Goal: Task Accomplishment & Management: Use online tool/utility

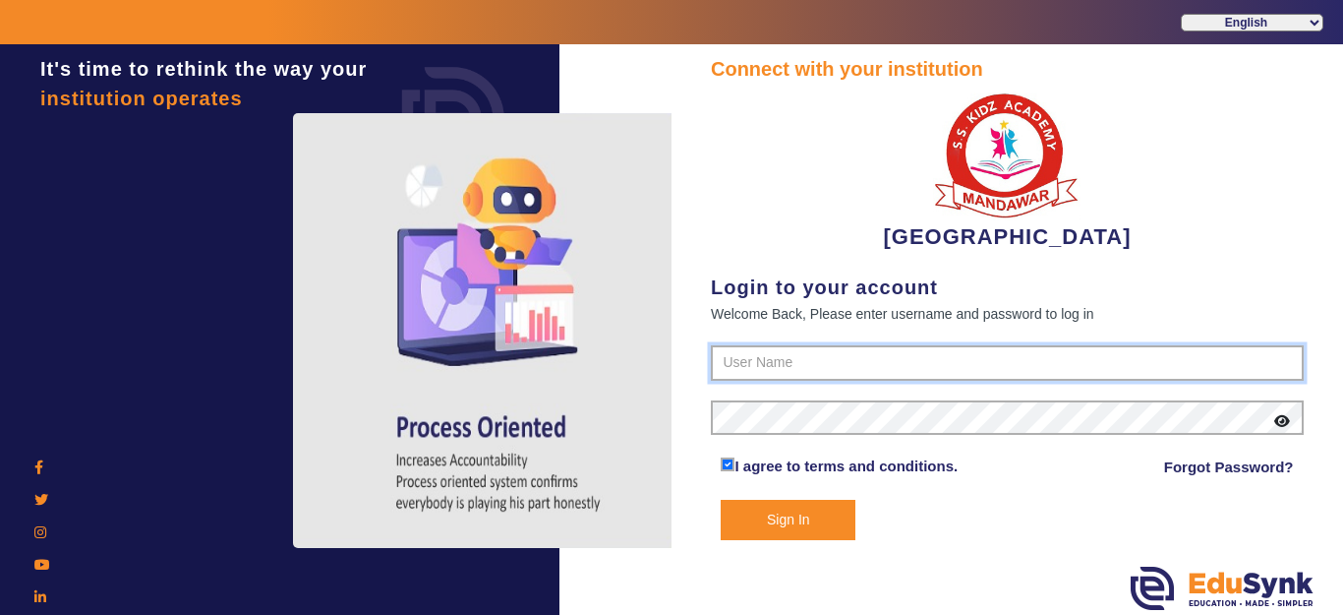
type input "9928895959"
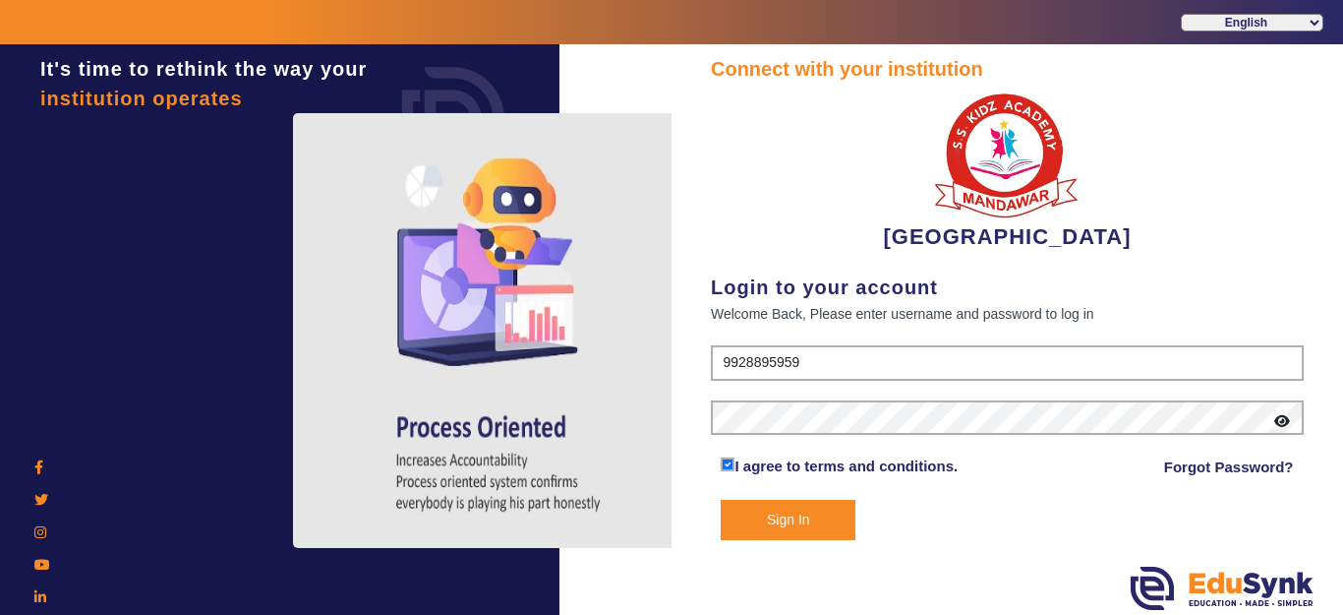
click at [808, 518] on button "Sign In" at bounding box center [788, 520] width 135 height 40
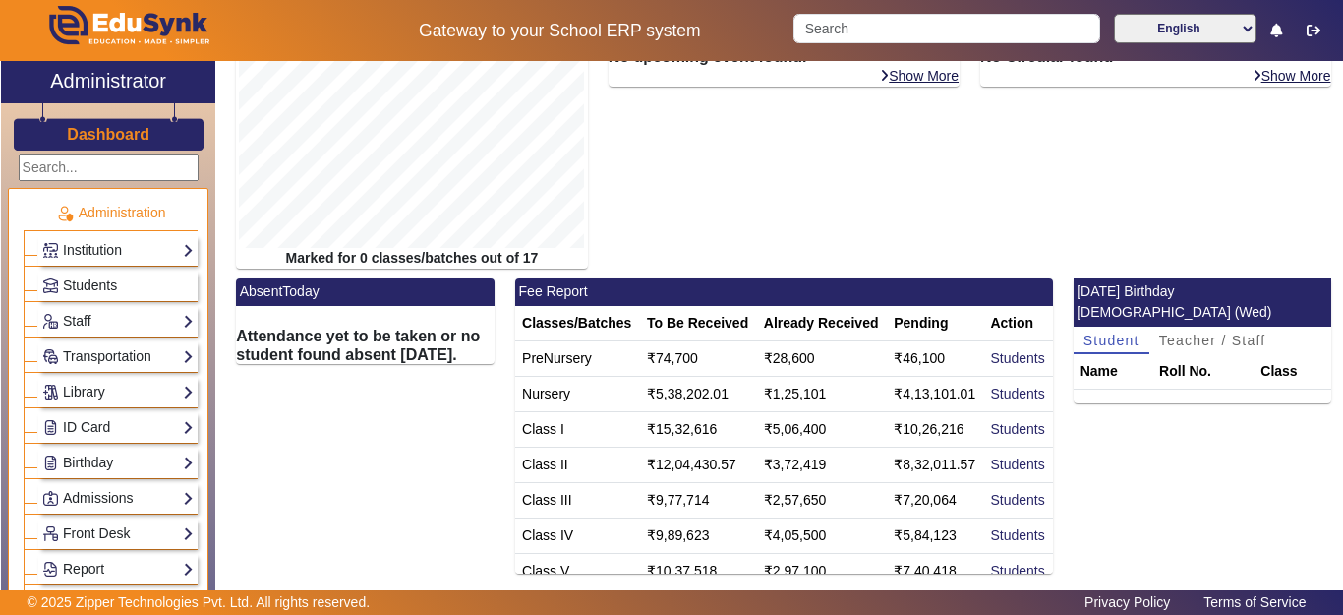
scroll to position [355, 0]
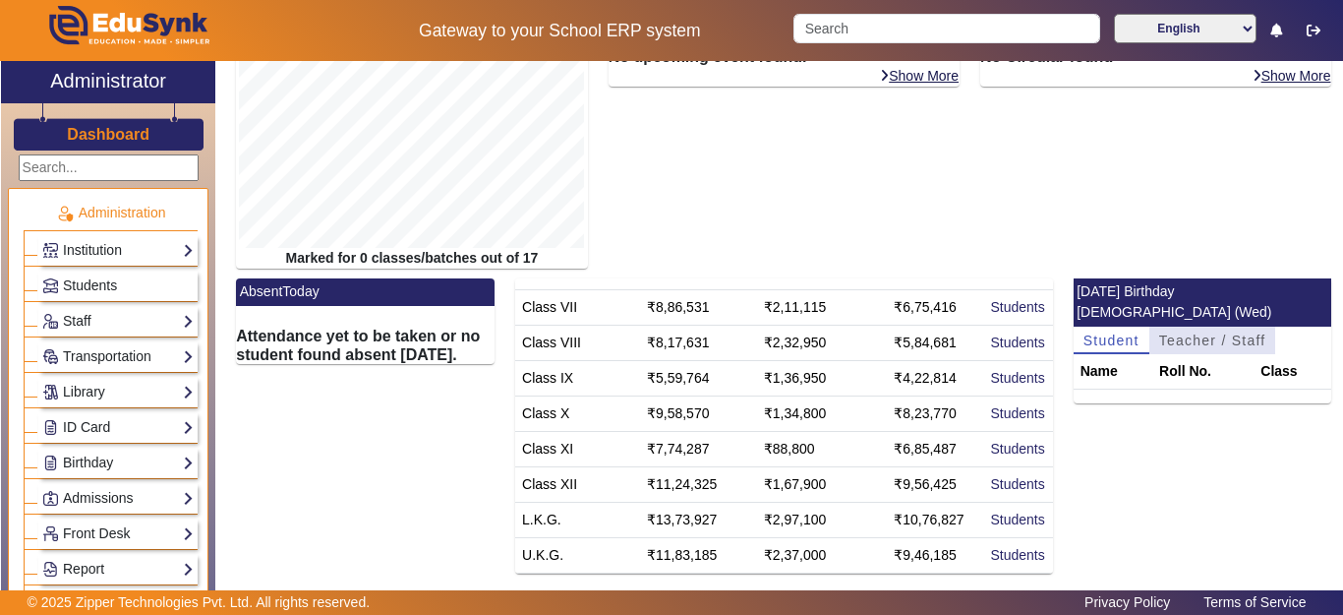
click at [1182, 333] on span "Teacher / Staff" at bounding box center [1212, 340] width 107 height 14
click at [1114, 333] on span "Student" at bounding box center [1112, 340] width 56 height 14
click at [125, 125] on h3 "Dashboard" at bounding box center [108, 134] width 83 height 19
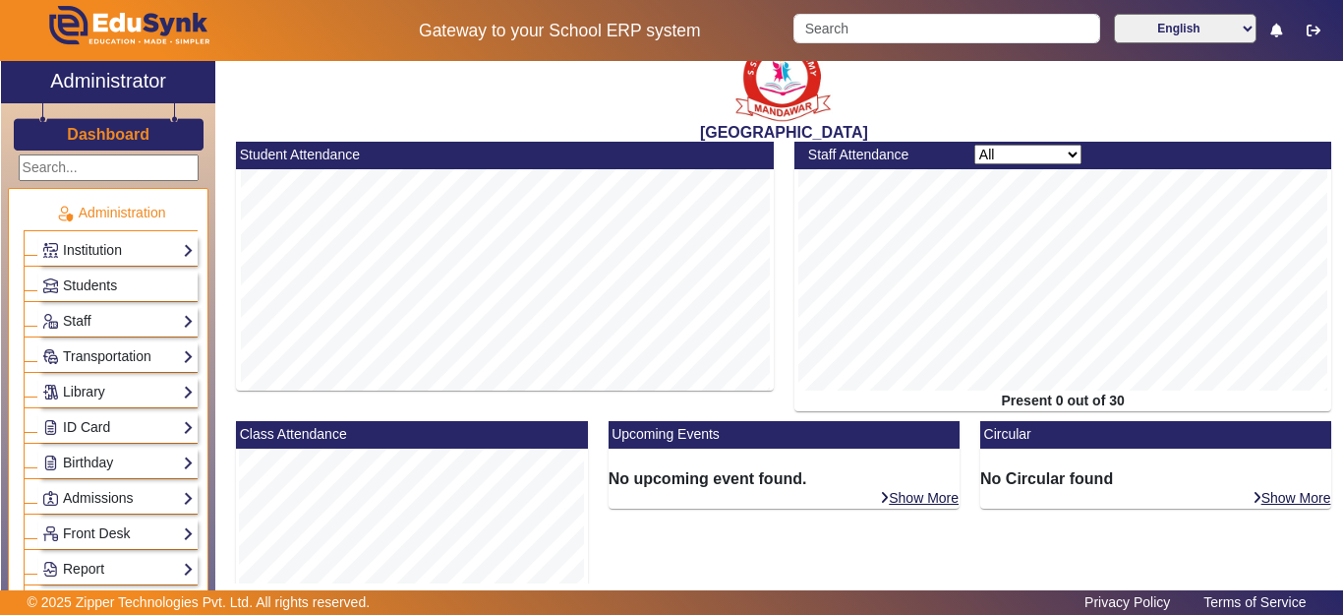
scroll to position [0, 0]
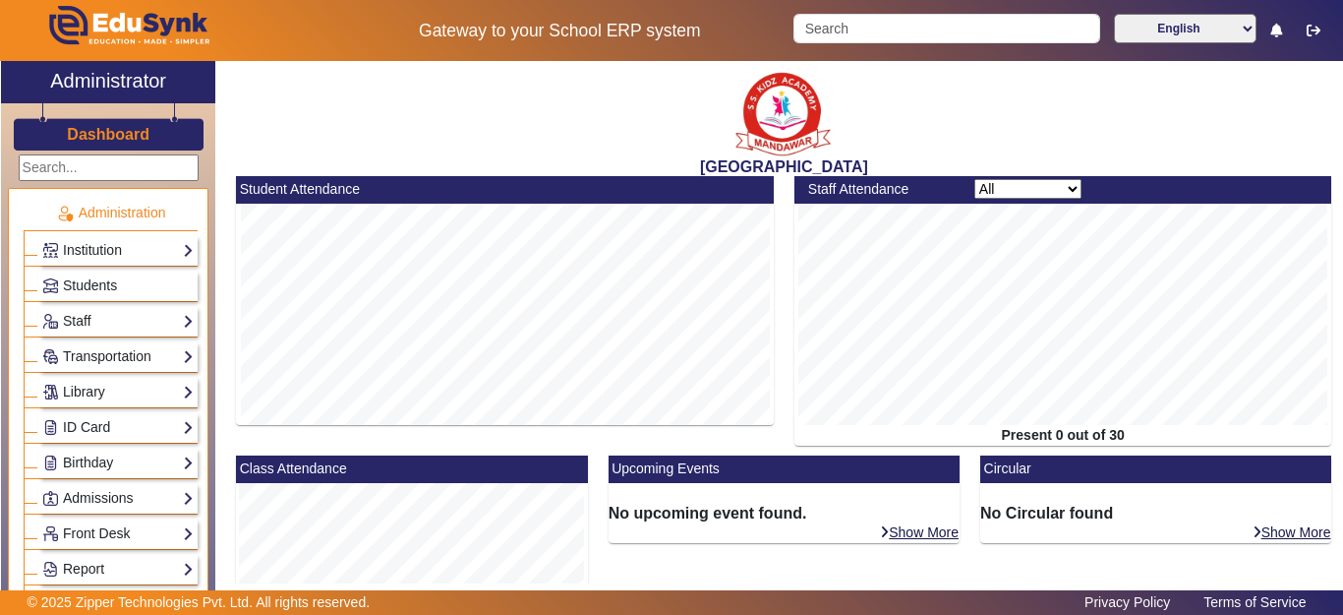
click at [72, 130] on h3 "Dashboard" at bounding box center [108, 134] width 83 height 19
click at [71, 130] on h3 "Dashboard" at bounding box center [108, 134] width 83 height 19
click at [98, 131] on h3 "Dashboard" at bounding box center [108, 134] width 83 height 19
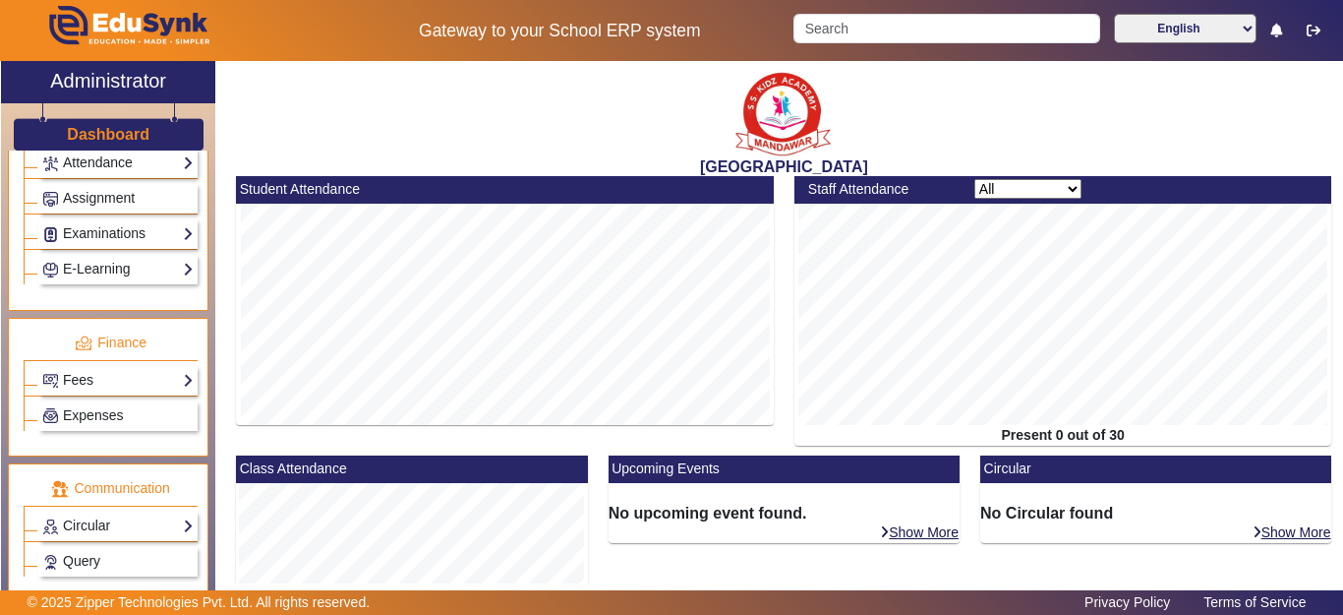
scroll to position [885, 0]
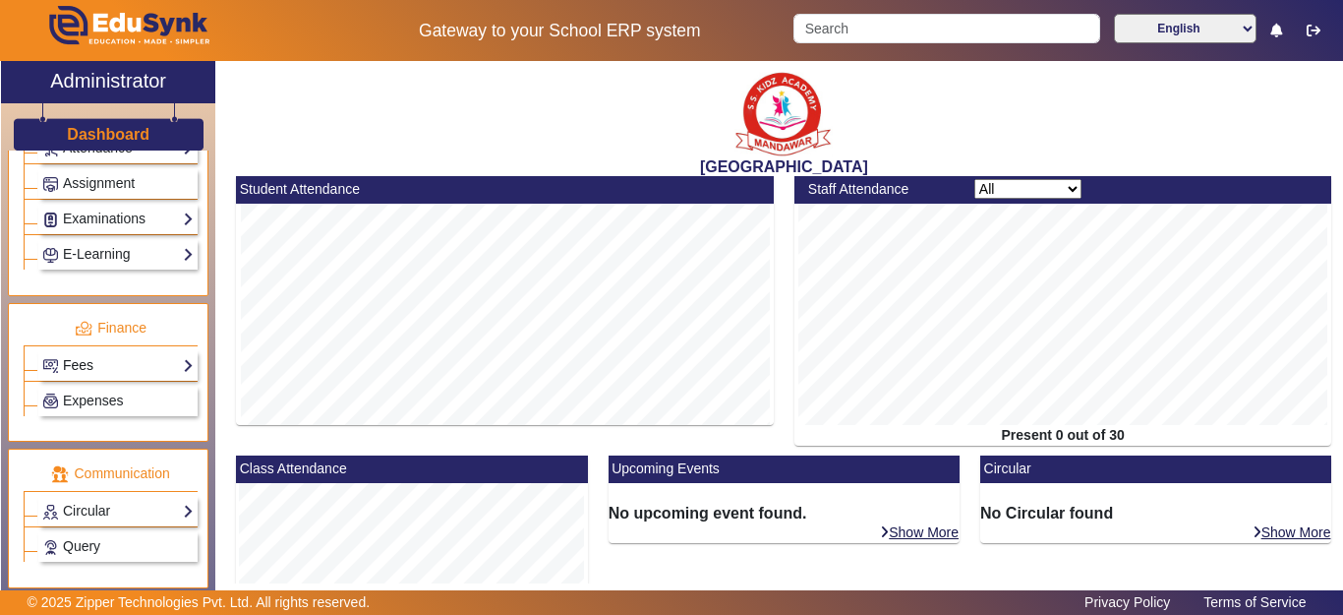
click at [91, 368] on link "Fees" at bounding box center [117, 365] width 151 height 23
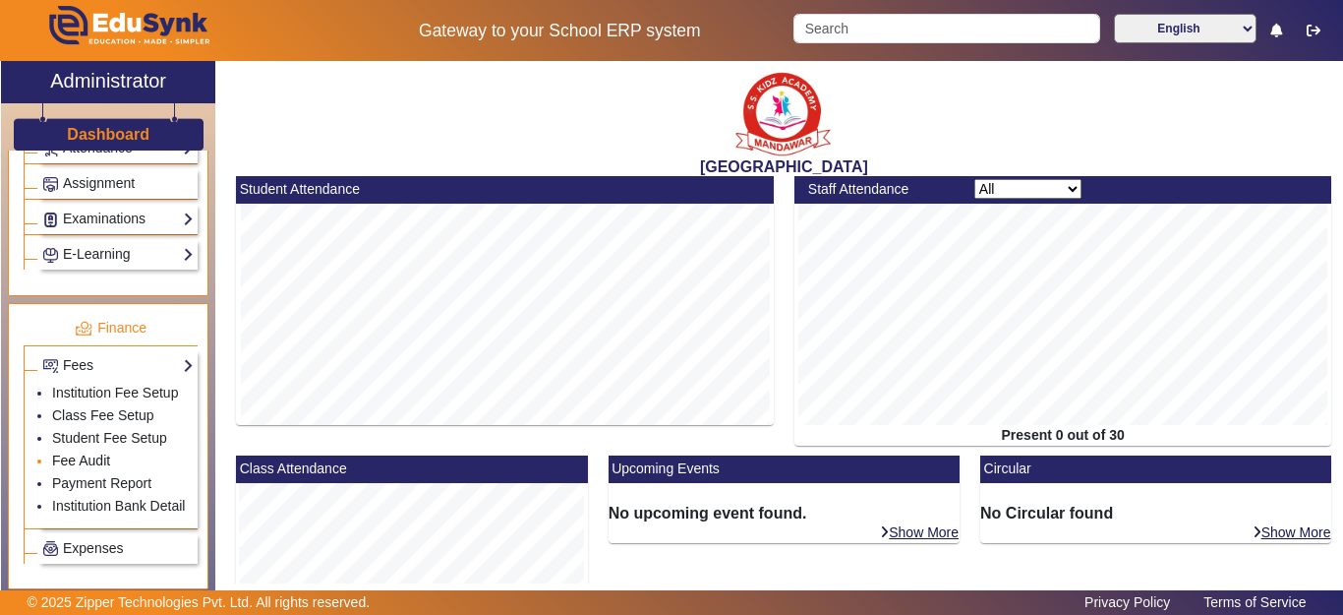
click at [89, 468] on link "Fee Audit" at bounding box center [81, 460] width 58 height 16
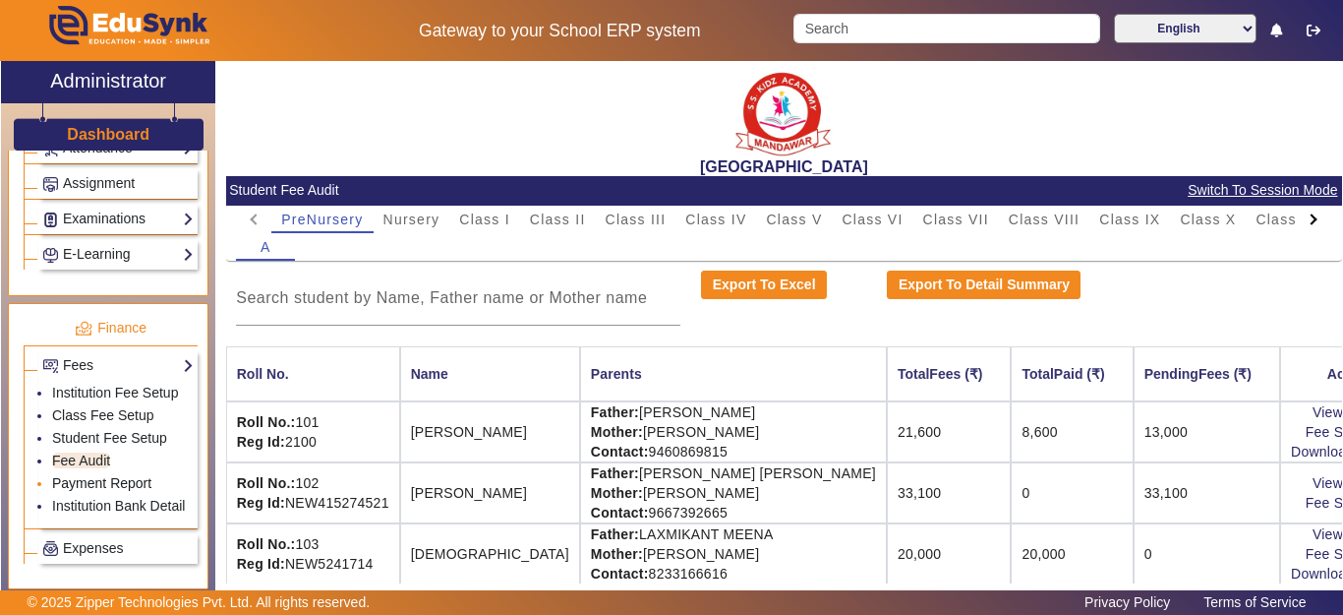
click at [92, 491] on link "Payment Report" at bounding box center [101, 483] width 99 height 16
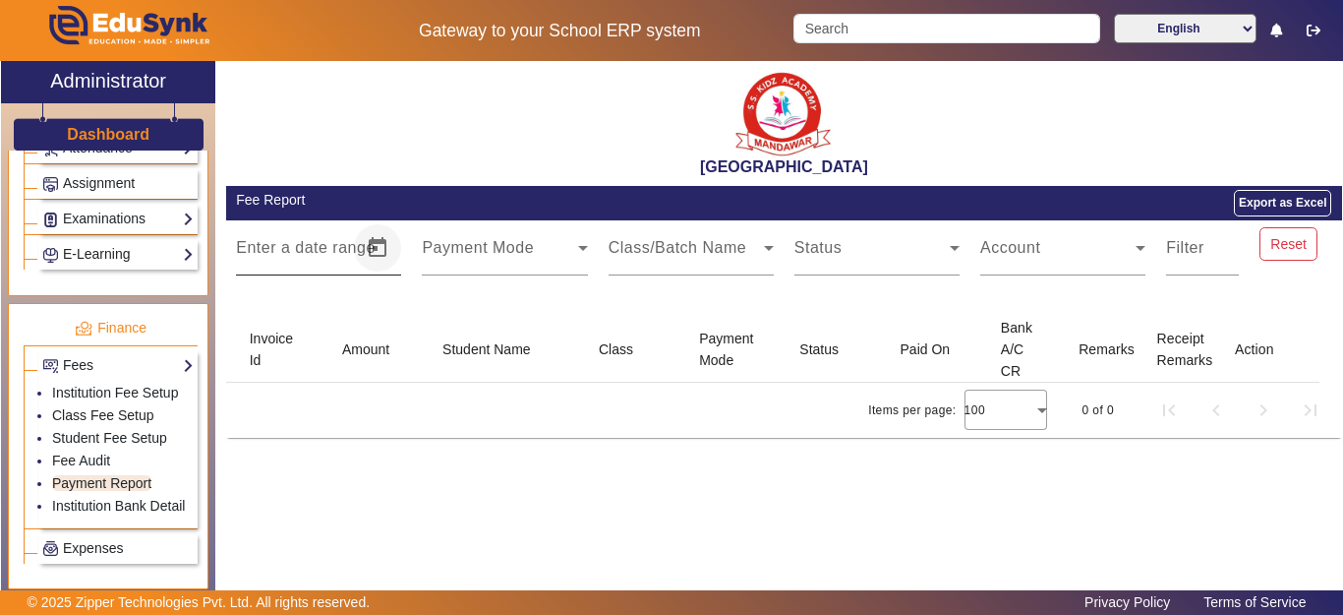
click at [372, 249] on span "Open calendar" at bounding box center [377, 247] width 47 height 47
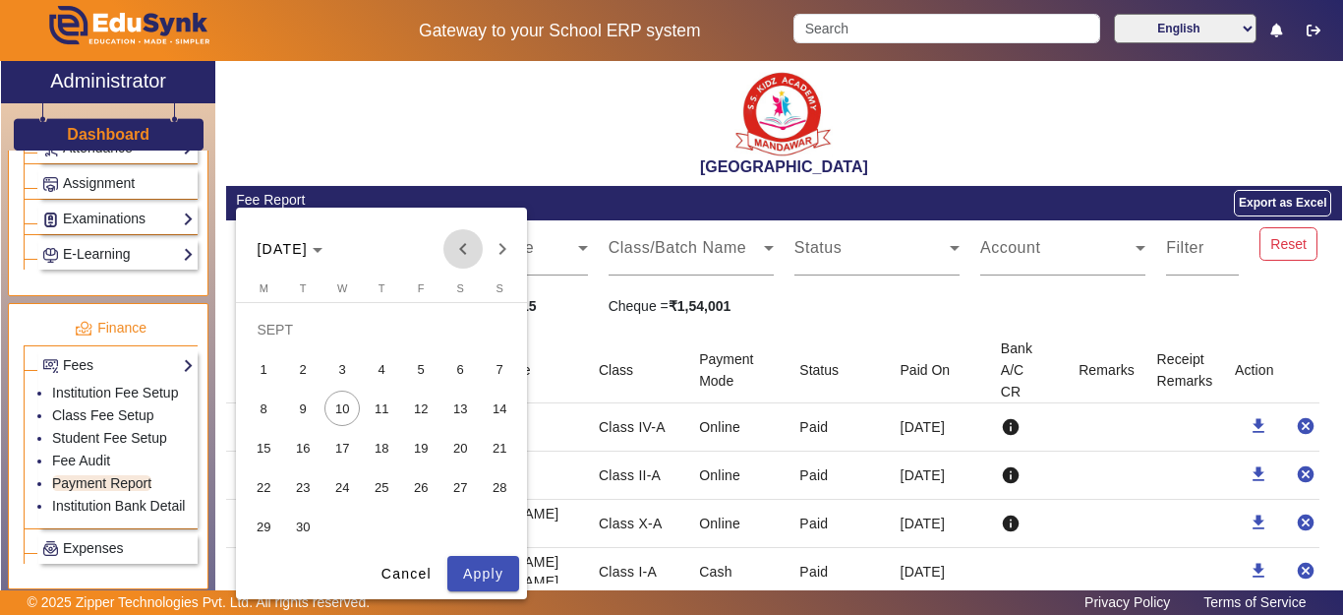
click at [460, 243] on span "Previous month" at bounding box center [463, 248] width 39 height 39
click at [302, 372] on span "1" at bounding box center [302, 368] width 35 height 35
click at [390, 530] on span "31" at bounding box center [381, 525] width 35 height 35
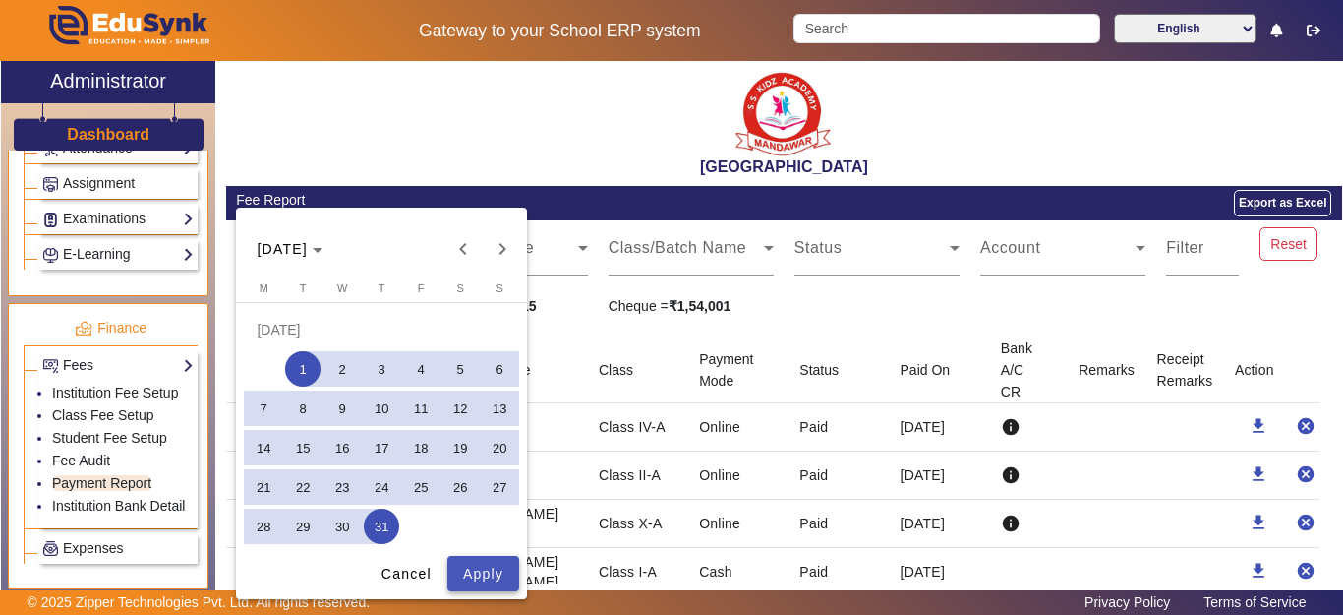
click at [476, 572] on span "Apply" at bounding box center [483, 574] width 40 height 21
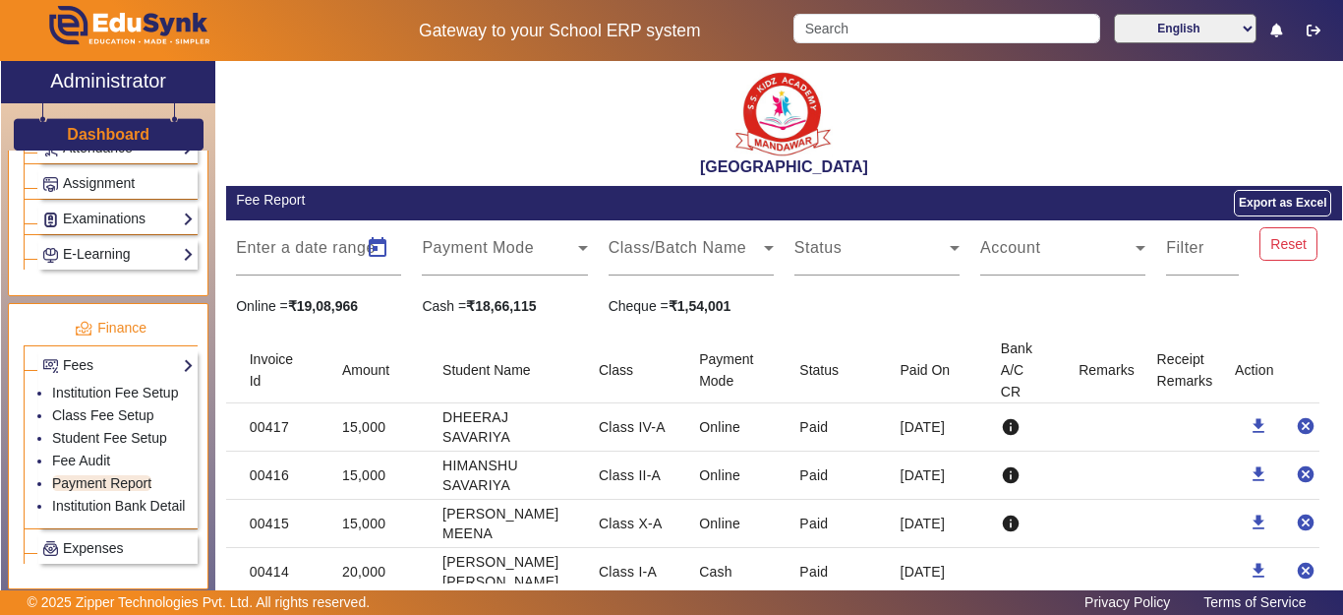
type input "[DATE]"
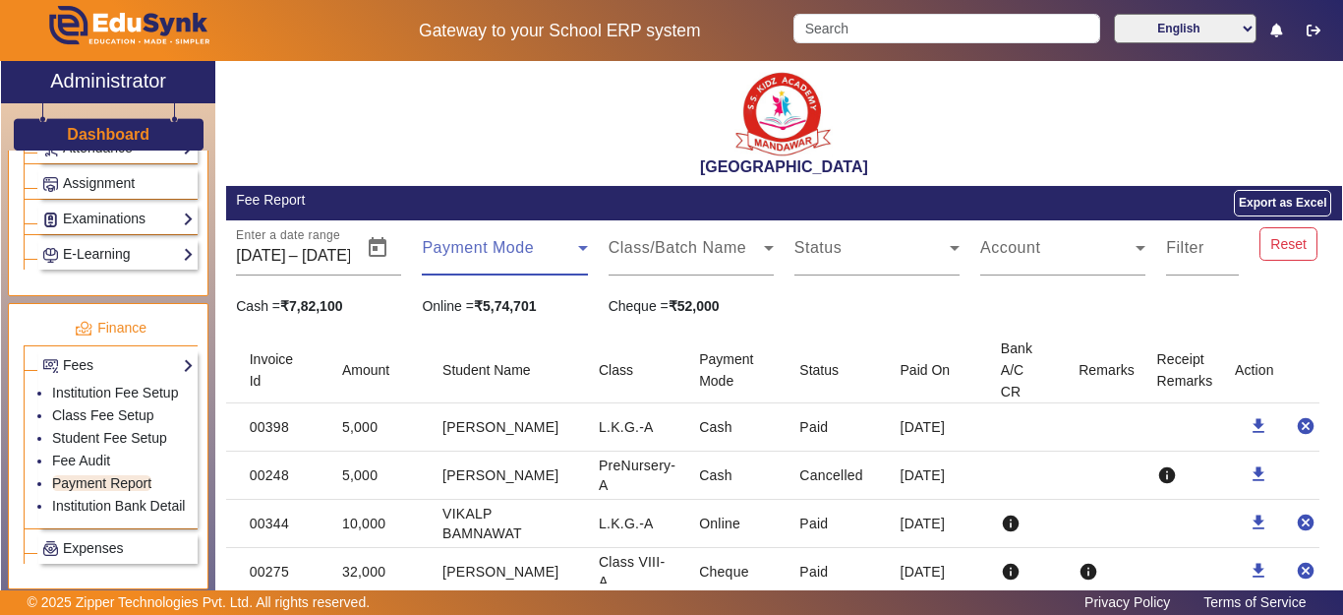
click at [541, 260] on span at bounding box center [499, 256] width 155 height 24
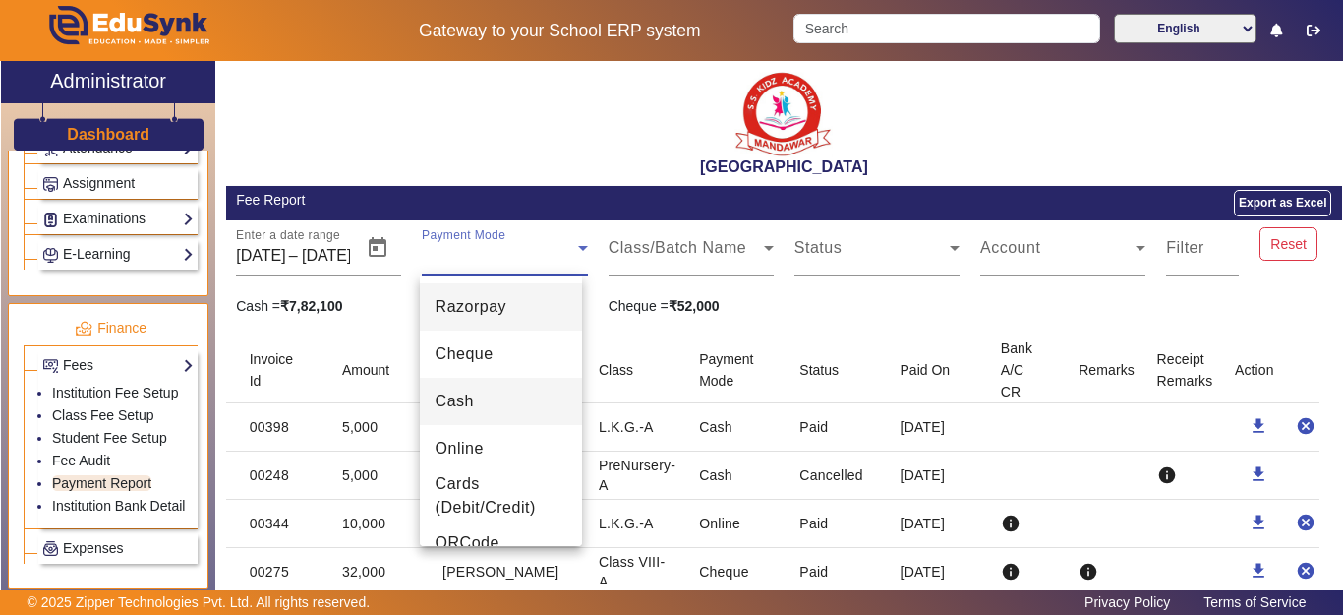
click at [475, 403] on mat-option "Cash" at bounding box center [501, 401] width 162 height 47
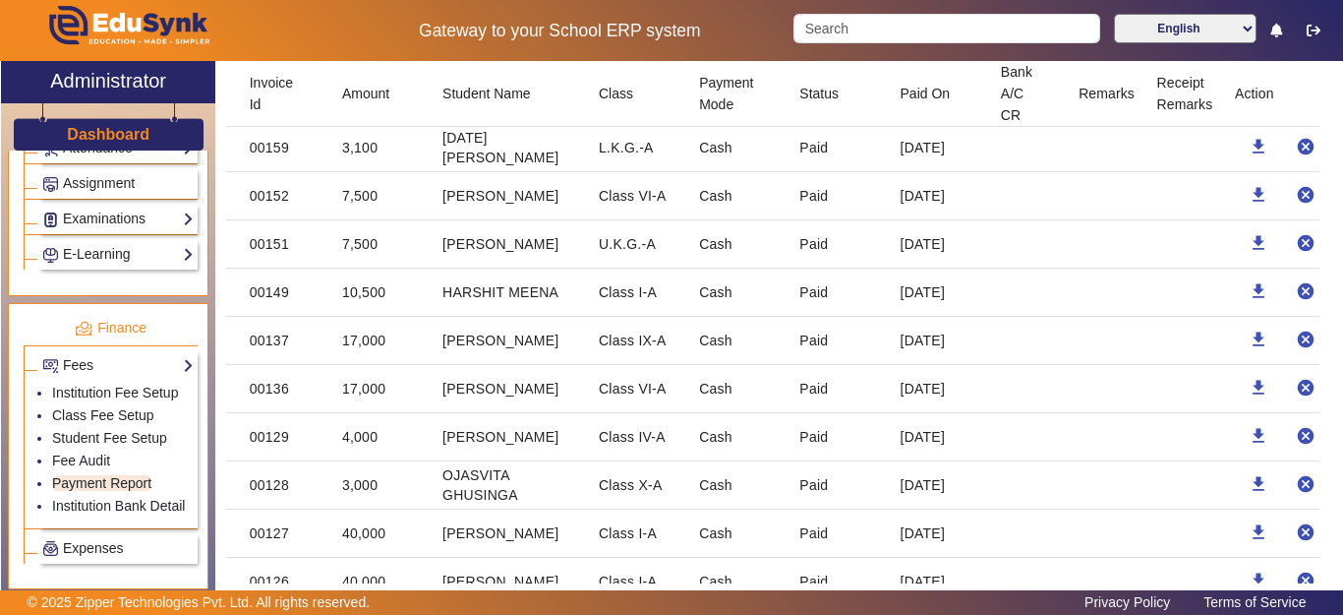
scroll to position [2976, 0]
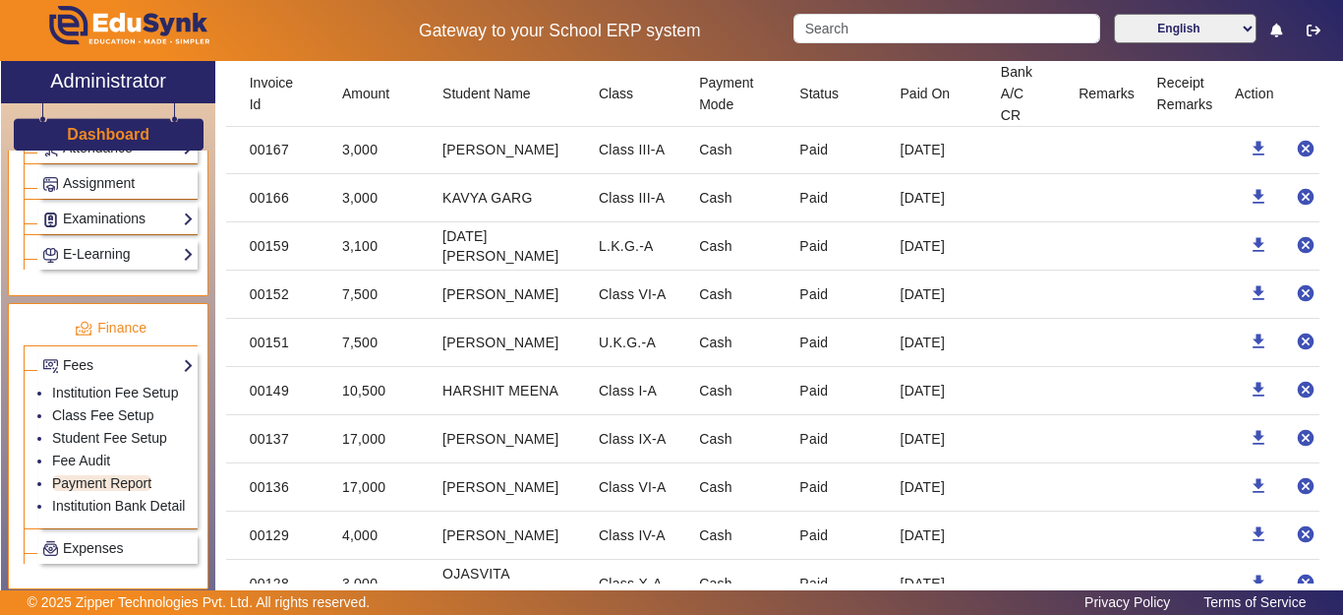
drag, startPoint x: 430, startPoint y: 306, endPoint x: 970, endPoint y: 408, distance: 549.5
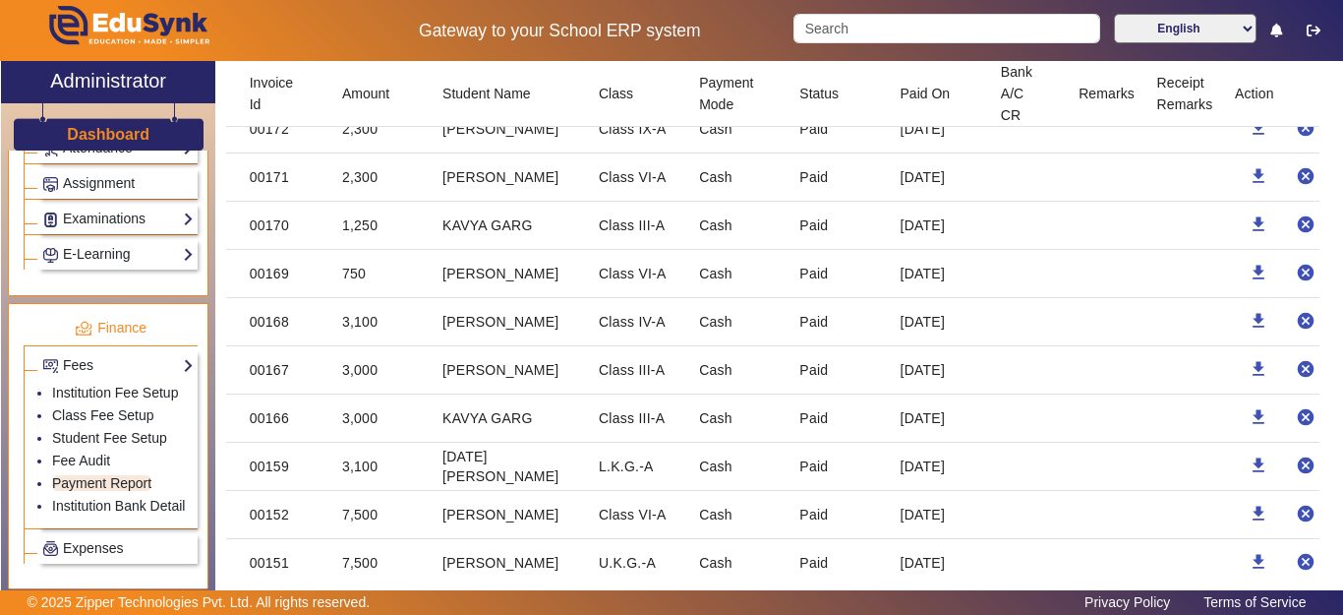
scroll to position [2779, 0]
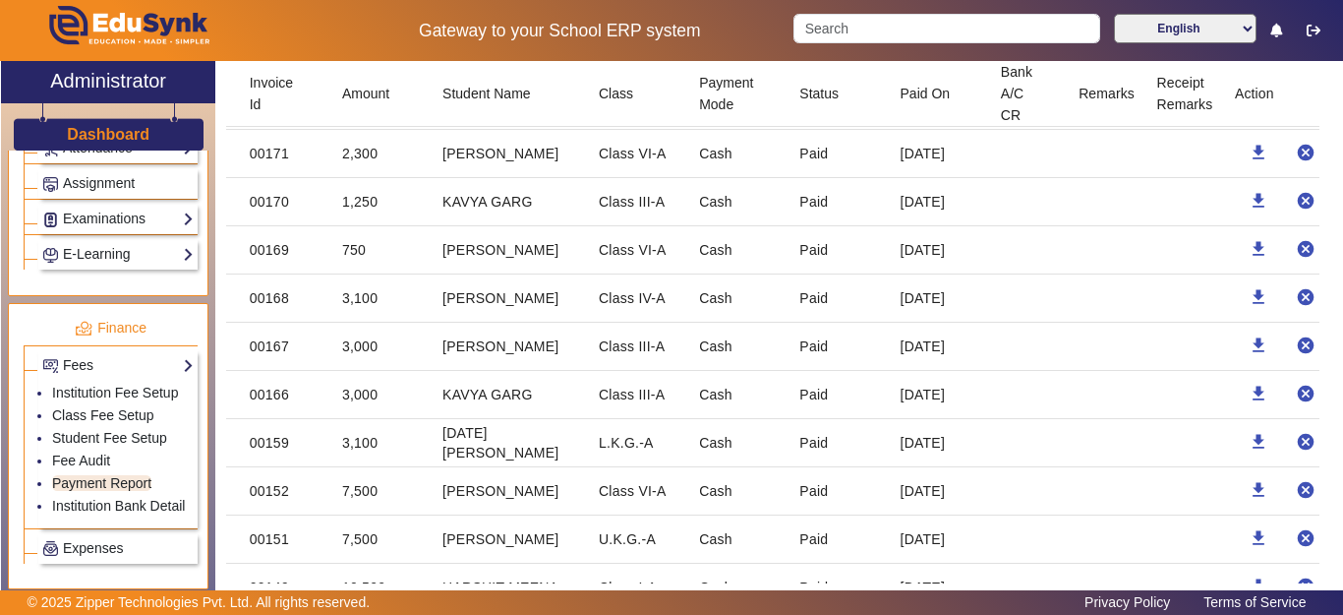
click at [885, 459] on mat-cell "[DATE]" at bounding box center [935, 443] width 100 height 48
click at [454, 445] on mat-cell "[DATE][PERSON_NAME]" at bounding box center [505, 443] width 156 height 48
click at [458, 406] on mat-cell "KAVYA GARG" at bounding box center [505, 395] width 156 height 48
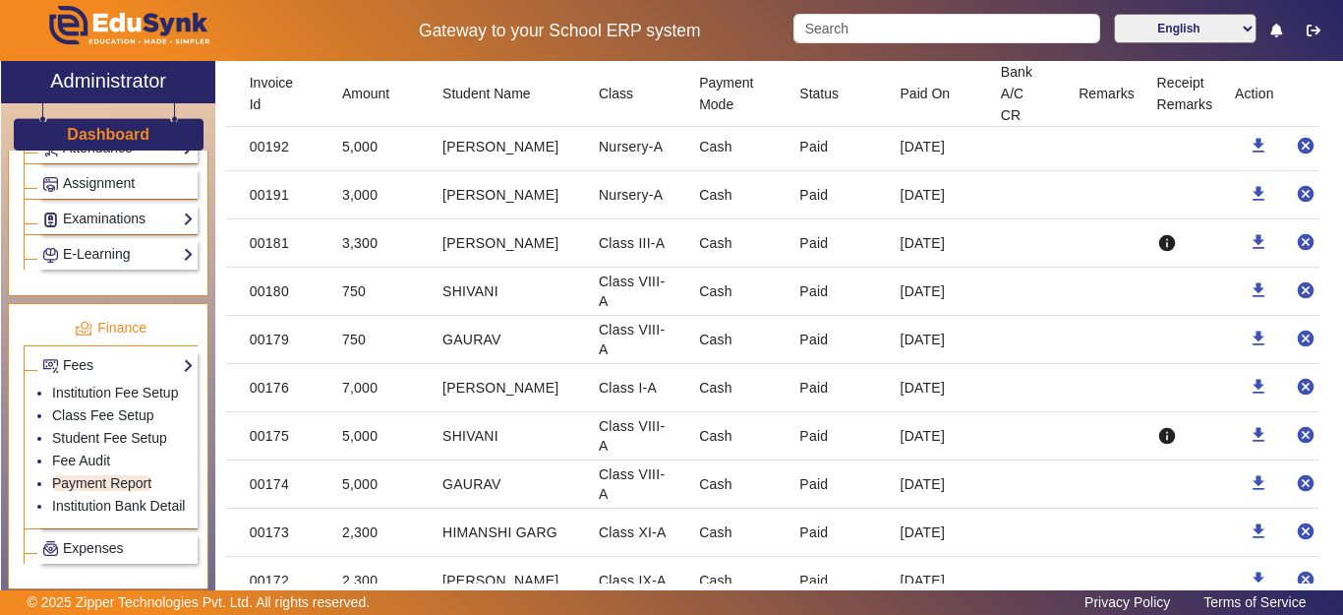
scroll to position [2189, 0]
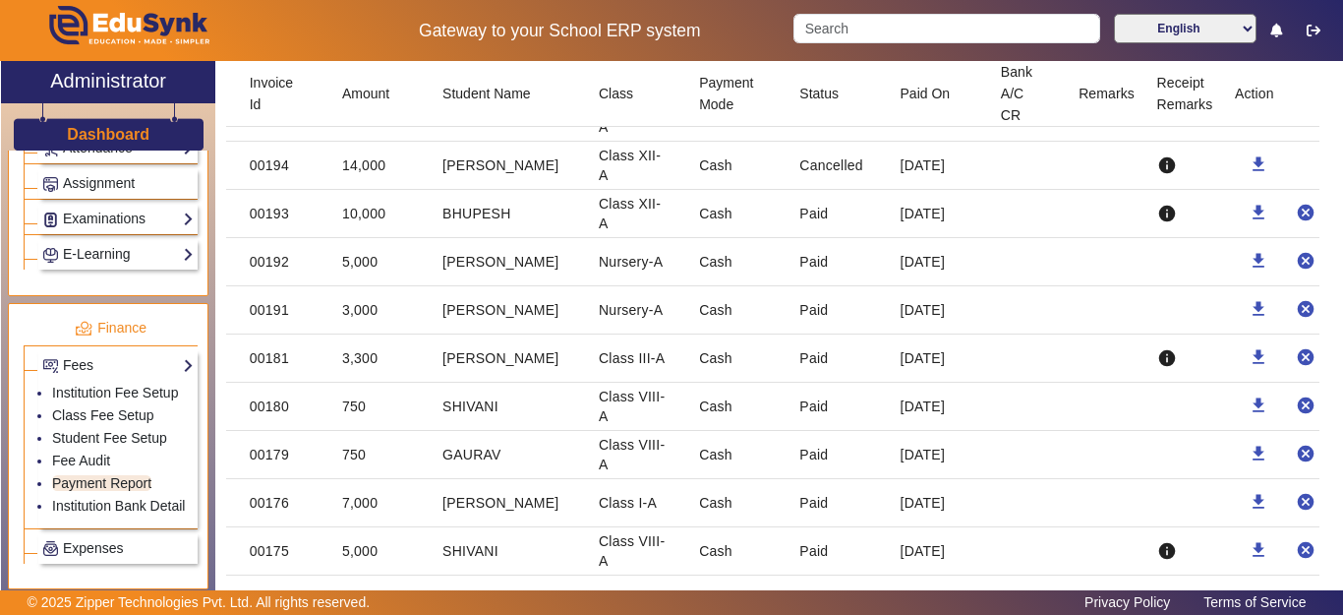
click at [476, 463] on mat-cell "GAURAV" at bounding box center [505, 455] width 156 height 48
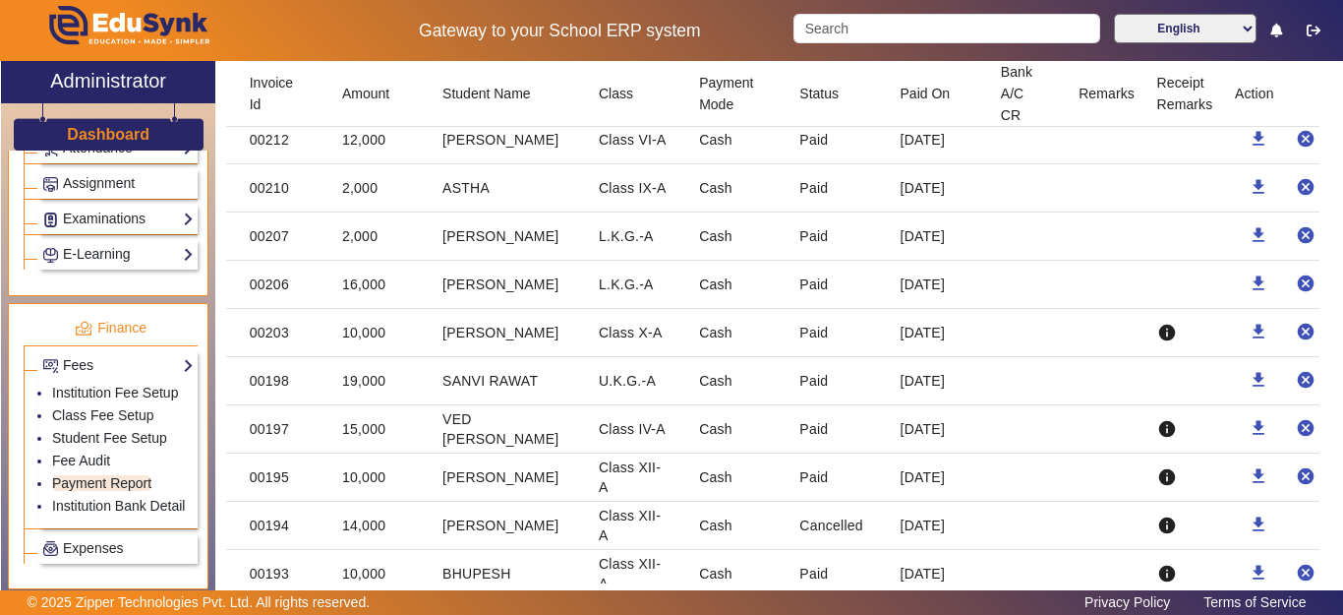
scroll to position [1796, 0]
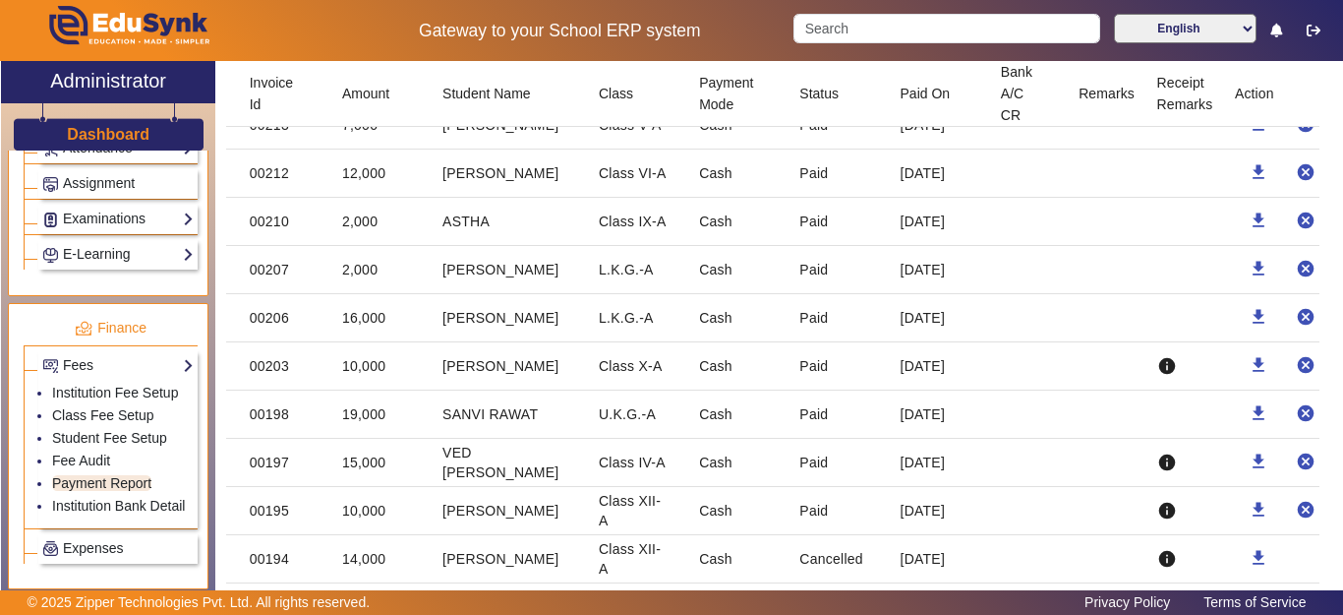
click at [467, 427] on mat-cell "SANVI RAWAT" at bounding box center [505, 414] width 156 height 48
drag, startPoint x: 890, startPoint y: 414, endPoint x: 933, endPoint y: 438, distance: 49.3
click at [933, 438] on mat-cell "[DATE]" at bounding box center [935, 414] width 100 height 48
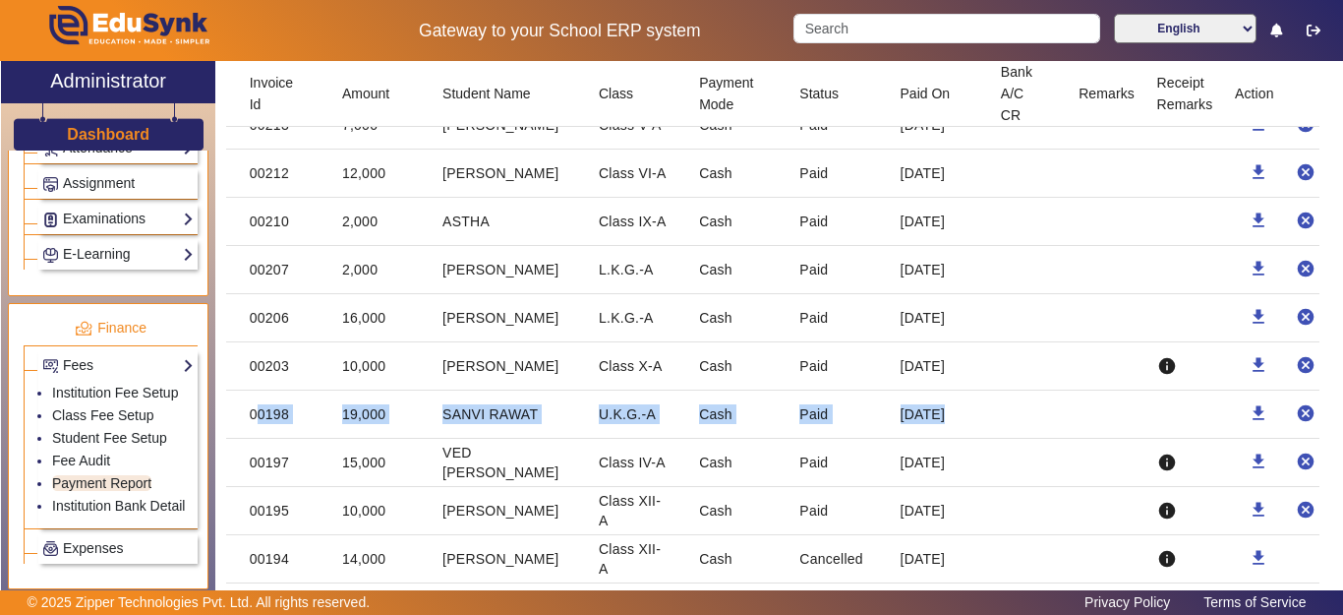
drag, startPoint x: 933, startPoint y: 438, endPoint x: 261, endPoint y: 419, distance: 672.9
click at [261, 419] on mat-row "00198 19,000 [PERSON_NAME] U.K.G.-A Cash Paid [DATE] download cancel" at bounding box center [784, 414] width 1116 height 48
